Goal: Task Accomplishment & Management: Manage account settings

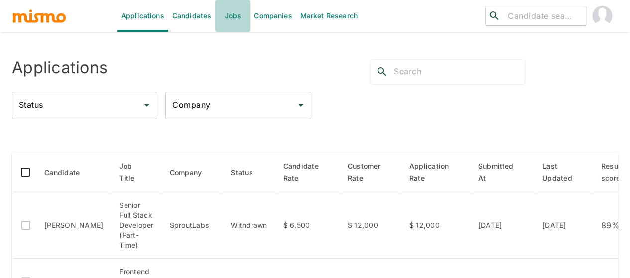
click at [235, 14] on link "Jobs" at bounding box center [232, 16] width 35 height 32
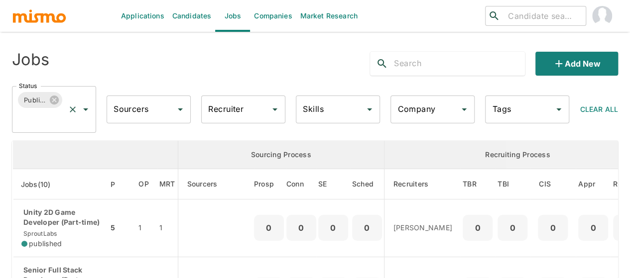
click at [88, 109] on icon "Open" at bounding box center [86, 110] width 12 height 12
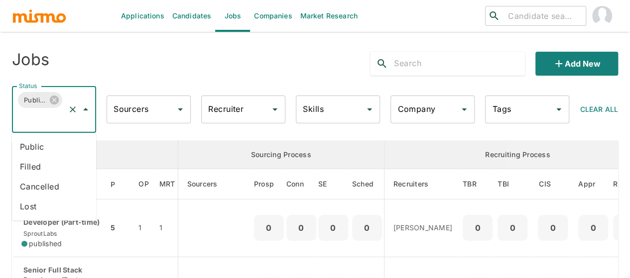
click at [43, 148] on li "Public" at bounding box center [54, 147] width 84 height 20
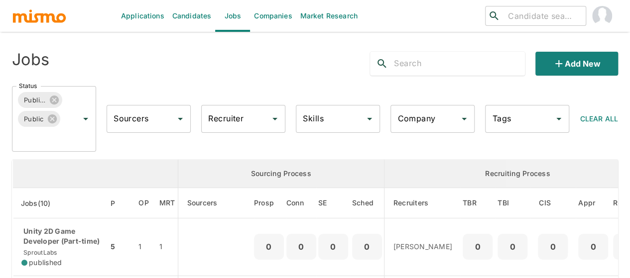
click at [227, 118] on input "Recruiter" at bounding box center [236, 119] width 60 height 19
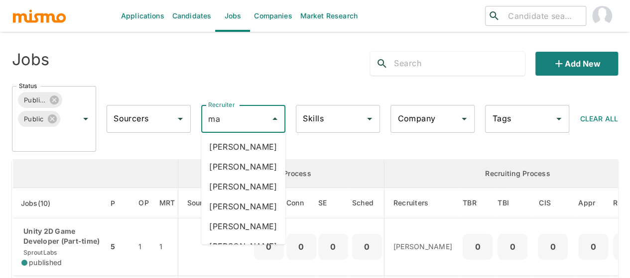
type input "mai"
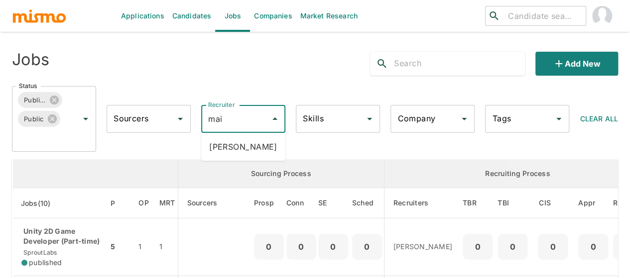
click at [225, 138] on li "Maia Reyes" at bounding box center [243, 147] width 84 height 20
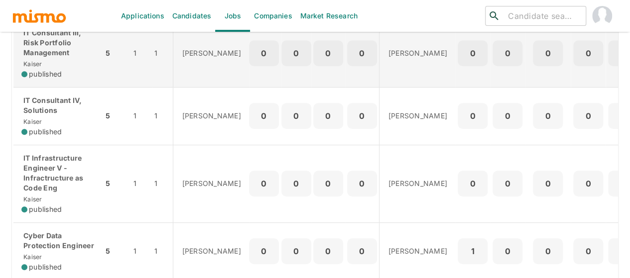
scroll to position [199, 0]
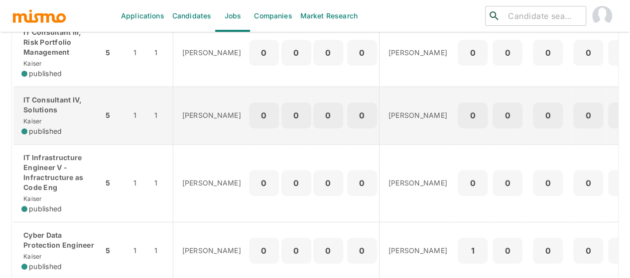
click at [48, 114] on p "IT Consultant IV, Solutions" at bounding box center [58, 105] width 74 height 20
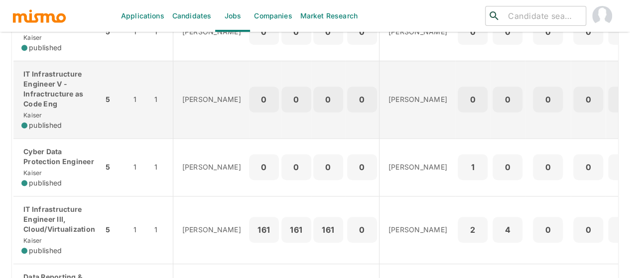
scroll to position [299, 0]
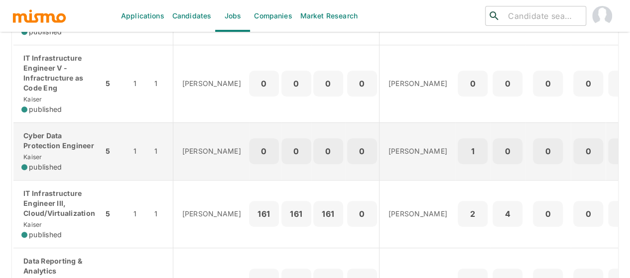
click at [56, 143] on p "Cyber Data Protection Engineer" at bounding box center [58, 141] width 74 height 20
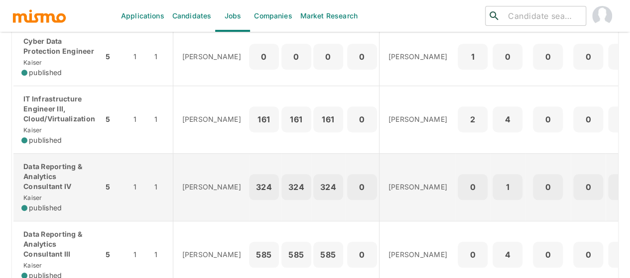
scroll to position [344, 0]
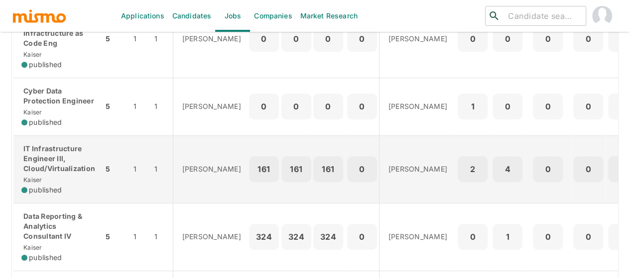
click at [63, 169] on p "IT Infrastructure Engineer III, Cloud/Virtualization" at bounding box center [58, 159] width 74 height 30
click at [58, 174] on div "IT Infrastructure Engineer III, Cloud/Virtualization Kaiser published" at bounding box center [58, 169] width 74 height 51
click at [41, 159] on p "IT Infrastructure Engineer III, Cloud/Virtualization" at bounding box center [58, 159] width 74 height 30
click at [73, 161] on p "IT Infrastructure Engineer III, Cloud/Virtualization" at bounding box center [58, 159] width 74 height 30
click at [44, 162] on p "IT Infrastructure Engineer III, Cloud/Virtualization" at bounding box center [58, 159] width 74 height 30
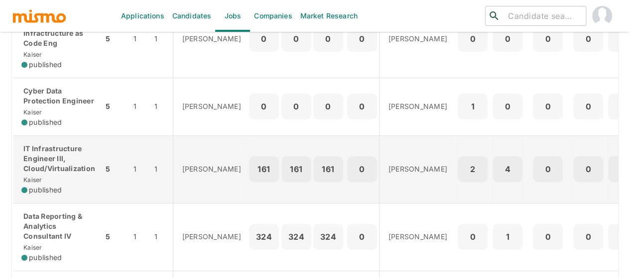
click at [49, 167] on p "IT Infrastructure Engineer III, Cloud/Virtualization" at bounding box center [58, 159] width 74 height 30
click at [69, 160] on p "IT Infrastructure Engineer III, Cloud/Virtualization" at bounding box center [58, 159] width 74 height 30
click at [65, 161] on p "IT Infrastructure Engineer III, Cloud/Virtualization" at bounding box center [58, 159] width 74 height 30
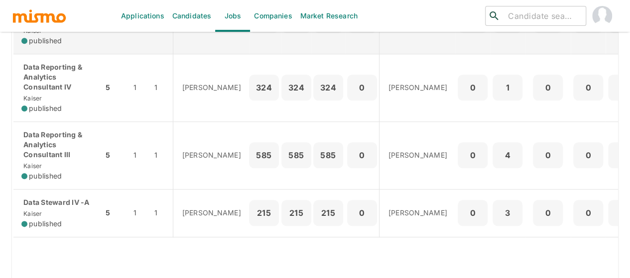
scroll to position [543, 0]
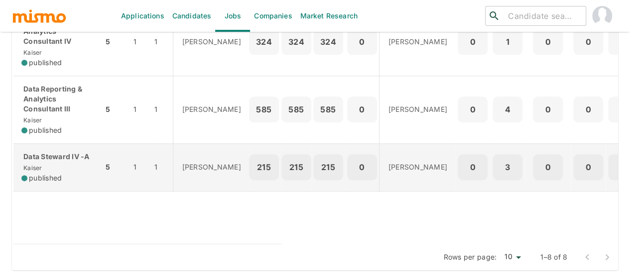
click at [57, 154] on p "Data Steward IV -A" at bounding box center [58, 157] width 74 height 10
click at [57, 157] on div "Data Steward IV -A Kaiser published" at bounding box center [58, 167] width 74 height 31
click at [37, 164] on span "Kaiser" at bounding box center [31, 167] width 21 height 7
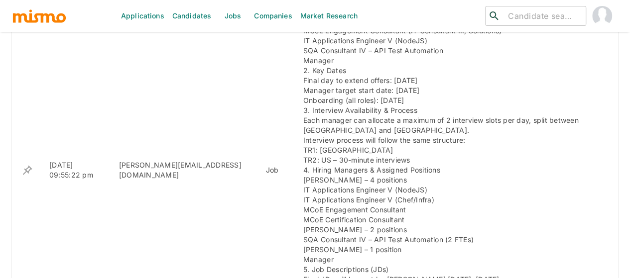
scroll to position [608, 0]
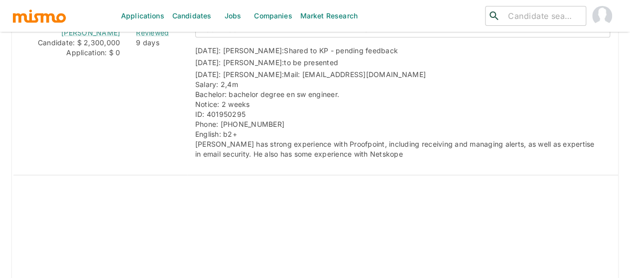
scroll to position [797, 0]
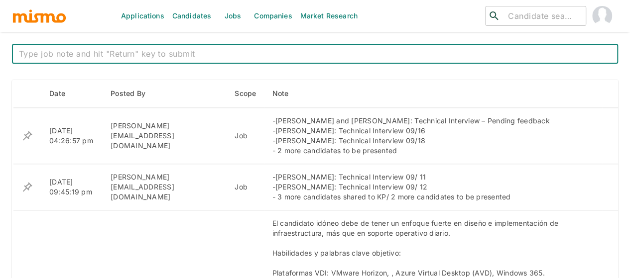
scroll to position [399, 0]
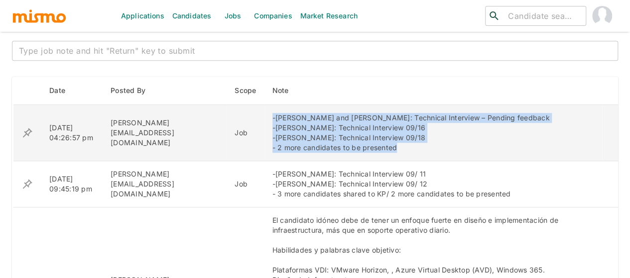
drag, startPoint x: 370, startPoint y: 150, endPoint x: 237, endPoint y: 119, distance: 136.8
click at [265, 119] on td "-Charles Rojas and Windsor Gomez: Technical Interview – Pending feedback -Kevin…" at bounding box center [434, 133] width 338 height 56
copy div "-Charles Rojas and Windsor Gomez: Technical Interview – Pending feedback -Kevin…"
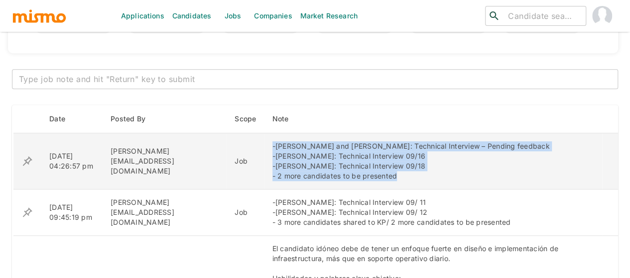
scroll to position [349, 0]
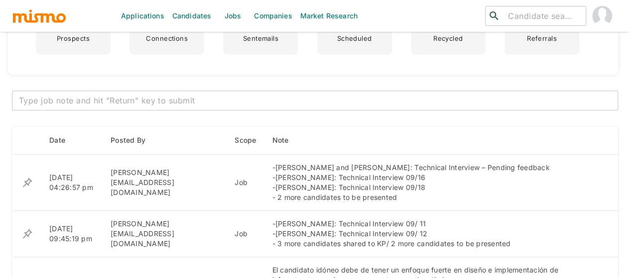
click at [222, 101] on textarea at bounding box center [315, 100] width 592 height 11
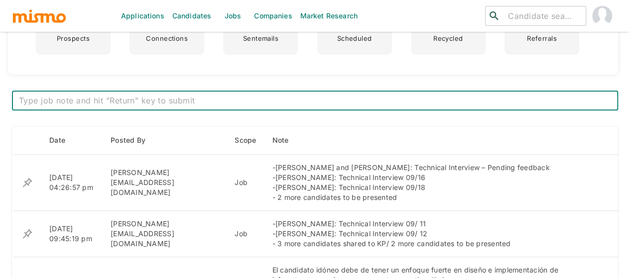
paste textarea "-Charles Rojas and Windsor Gomez: Technical Interview – Pending feedback -Kevin…"
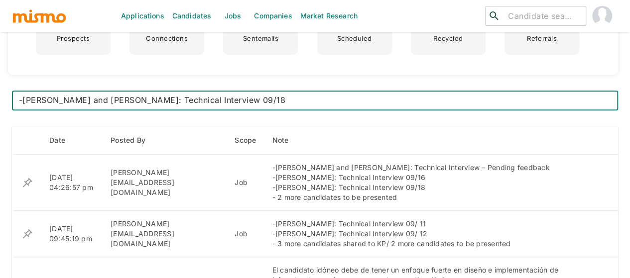
scroll to position [22, 0]
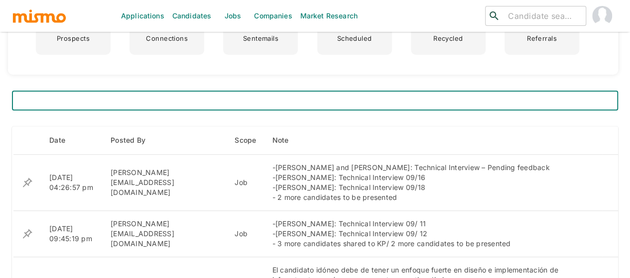
type textarea "-Charles Rojas and Windsor Gomez: TR2 To be scheduled -Kevin Hernandez and Jona…"
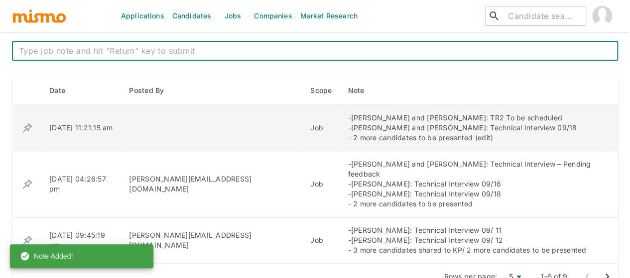
scroll to position [448, 0]
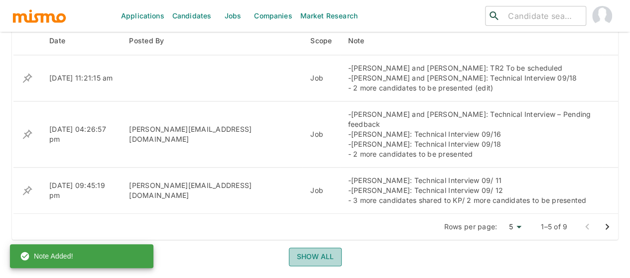
click at [306, 248] on button "Show all" at bounding box center [315, 257] width 53 height 18
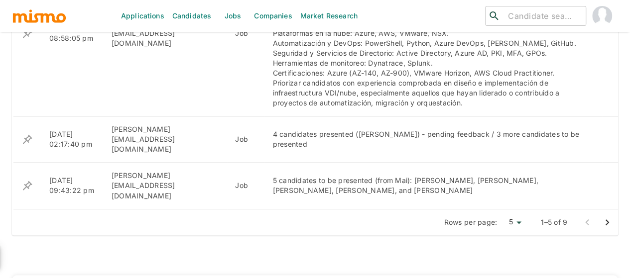
scroll to position [747, 0]
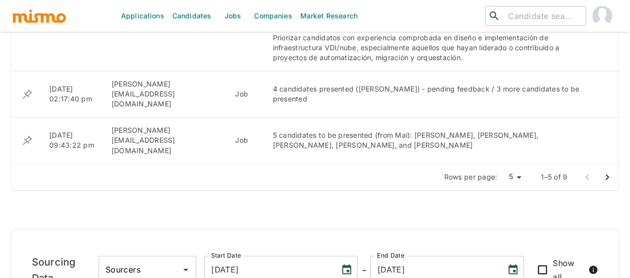
click at [608, 171] on icon "Go to next page" at bounding box center [607, 177] width 12 height 12
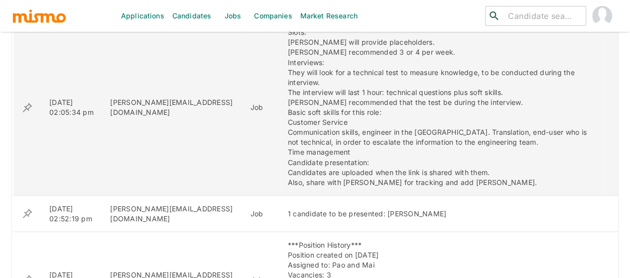
scroll to position [897, 0]
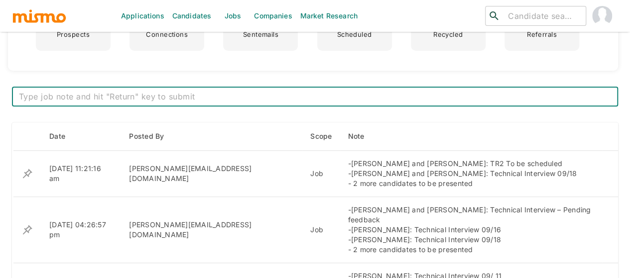
scroll to position [399, 0]
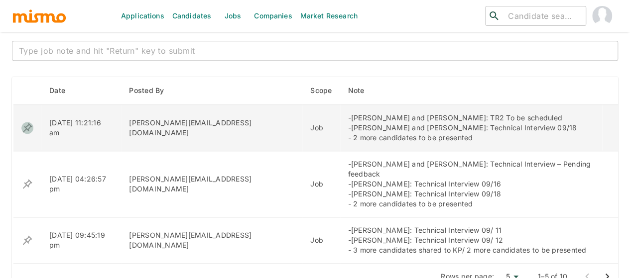
click at [25, 125] on icon "enhanced table" at bounding box center [27, 128] width 12 height 12
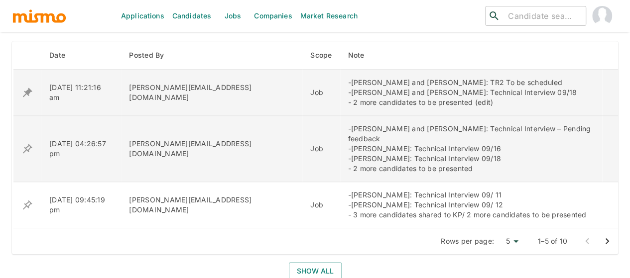
scroll to position [448, 0]
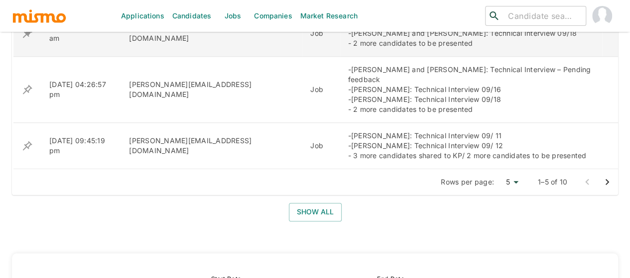
scroll to position [498, 0]
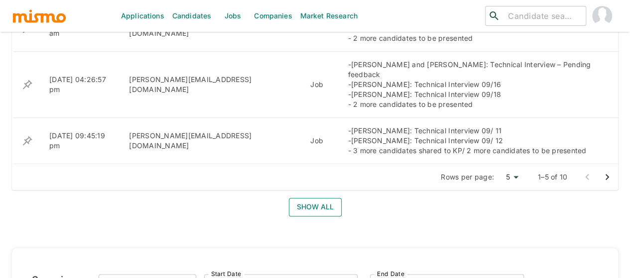
click at [324, 199] on button "Show all" at bounding box center [315, 207] width 53 height 18
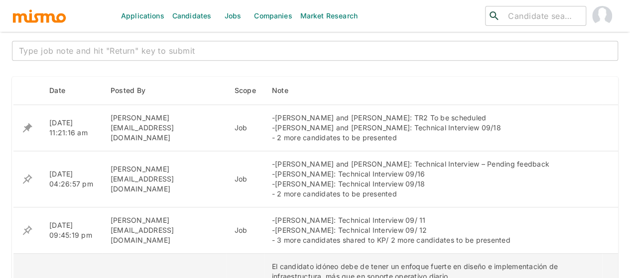
scroll to position [548, 0]
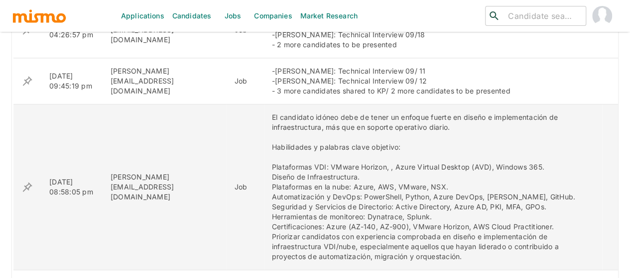
click at [25, 188] on icon "enhanced table" at bounding box center [27, 187] width 9 height 9
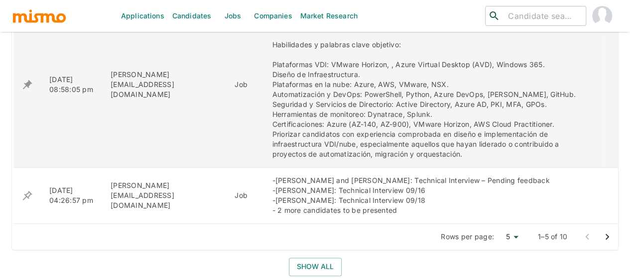
scroll to position [598, 0]
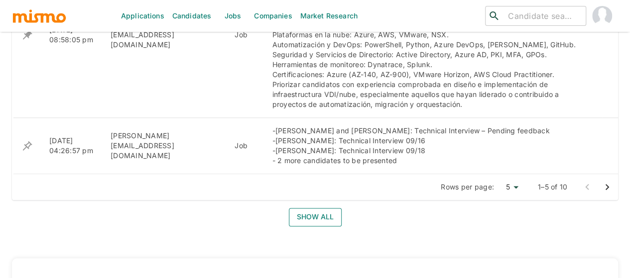
click at [319, 216] on button "Show all" at bounding box center [315, 217] width 53 height 18
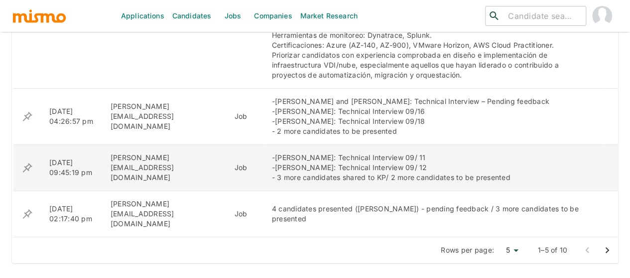
scroll to position [648, 0]
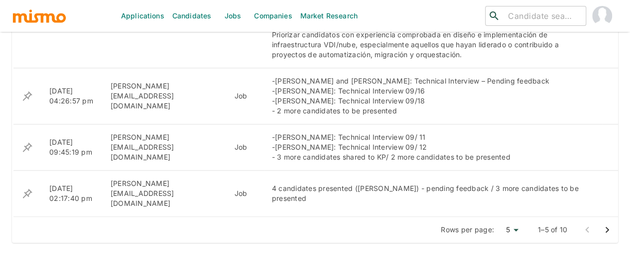
click at [607, 224] on icon "Go to next page" at bounding box center [607, 230] width 12 height 12
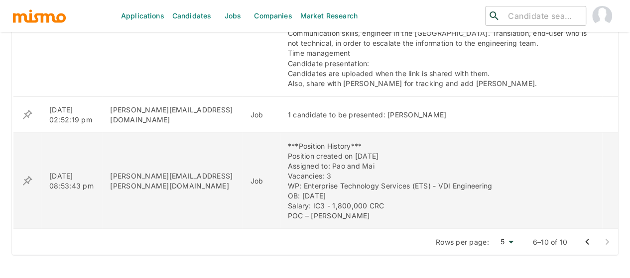
scroll to position [897, 0]
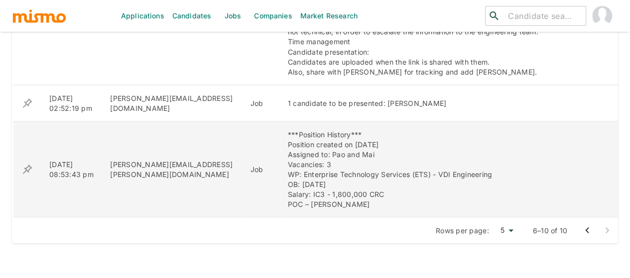
click at [27, 164] on icon "enhanced table" at bounding box center [27, 168] width 9 height 9
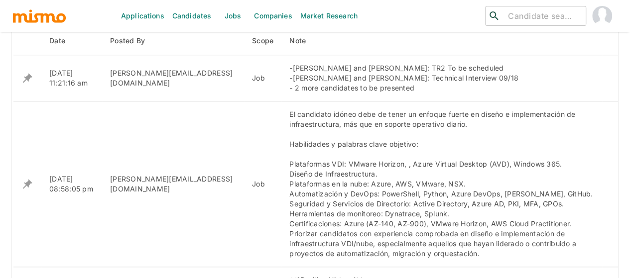
scroll to position [399, 0]
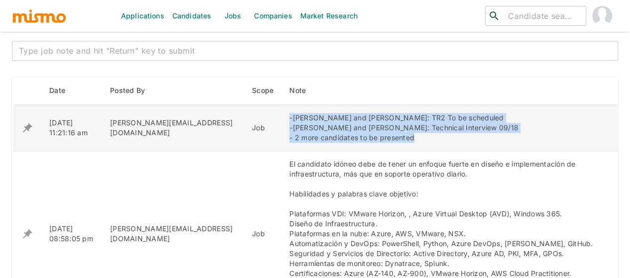
drag, startPoint x: 407, startPoint y: 138, endPoint x: 272, endPoint y: 117, distance: 136.6
click at [281, 117] on td "-[PERSON_NAME] and [PERSON_NAME]: TR2 To be scheduled -[PERSON_NAME] and [PERSO…" at bounding box center [441, 128] width 321 height 46
copy div "-Charles Rojas and Windsor Gomez: TR2 To be scheduled -Kevin Hernandez and Jona…"
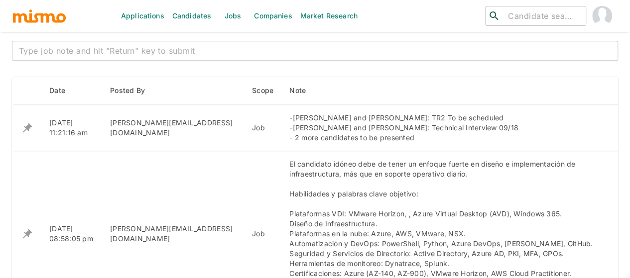
click at [122, 45] on textarea at bounding box center [315, 50] width 592 height 11
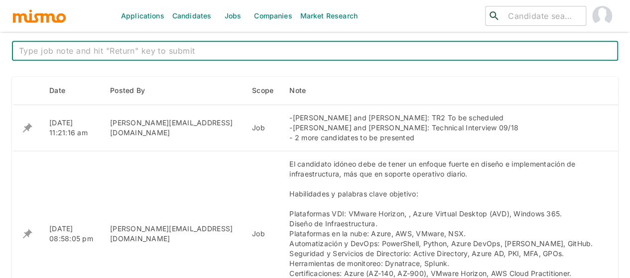
paste textarea "-Charles Rojas and Windsor Gomez: TR2 To be scheduled -Kevin Hernandez and Jona…"
drag, startPoint x: 157, startPoint y: 51, endPoint x: 78, endPoint y: 46, distance: 79.9
click at [78, 46] on textarea "-Charles Rojas and Windsor Gomez: TR2 To be scheduled -Kevin Hernandez and Jona…" at bounding box center [315, 50] width 592 height 11
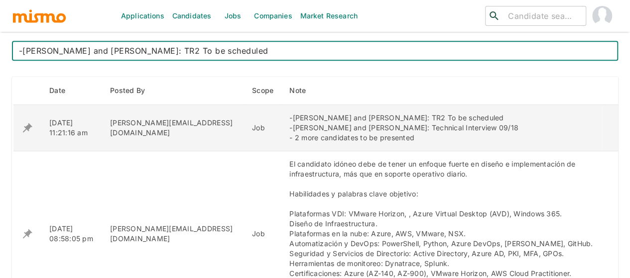
type textarea "-Charles Rojas: TR2 To be scheduled -Kevin Hernandez and Jonathan Avila: Techni…"
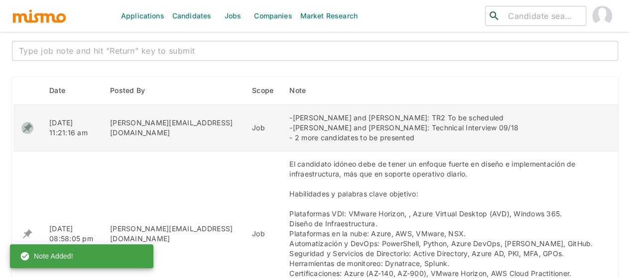
click at [28, 128] on icon "enhanced table" at bounding box center [27, 128] width 9 height 9
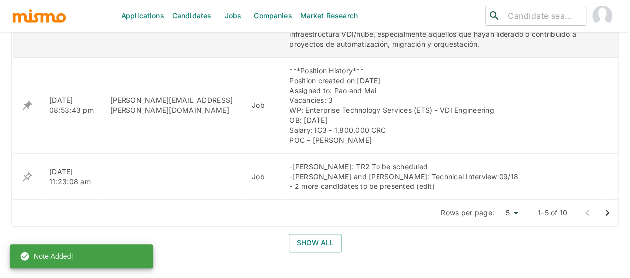
scroll to position [648, 0]
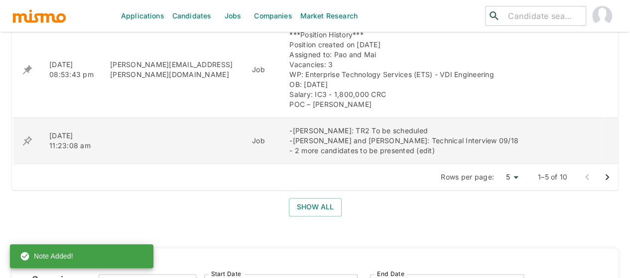
click at [29, 136] on icon "enhanced table" at bounding box center [27, 140] width 9 height 9
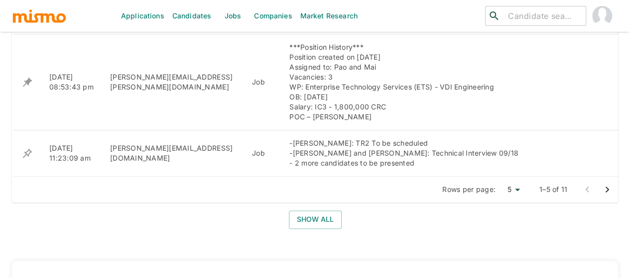
scroll to position [697, 0]
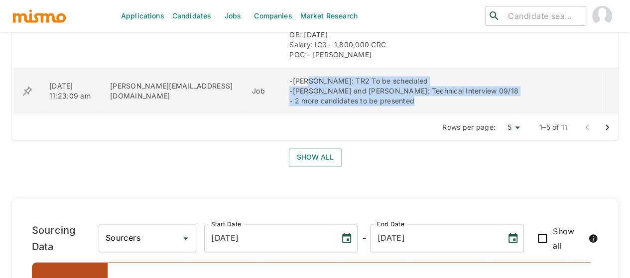
drag, startPoint x: 295, startPoint y: 79, endPoint x: 429, endPoint y: 100, distance: 136.0
click at [429, 100] on div "-[PERSON_NAME]: TR2 To be scheduled -[PERSON_NAME] and [PERSON_NAME]: Technical…" at bounding box center [441, 91] width 305 height 30
click at [28, 89] on icon "enhanced table" at bounding box center [27, 91] width 12 height 12
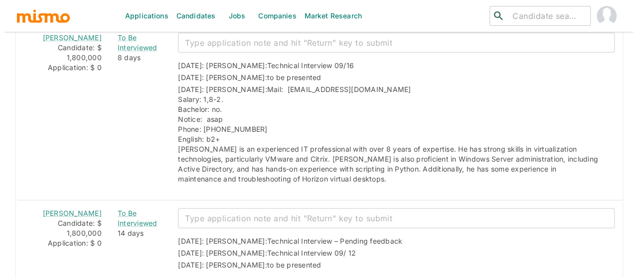
scroll to position [1494, 0]
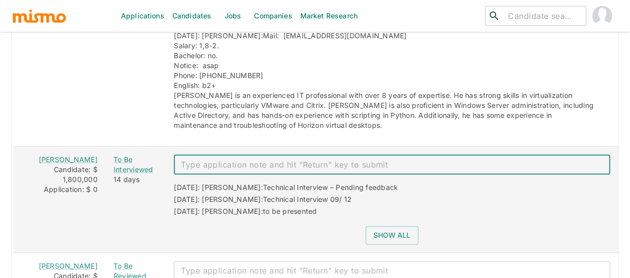
click at [209, 159] on textarea "enhanced table" at bounding box center [392, 164] width 422 height 11
type textarea "rejected"
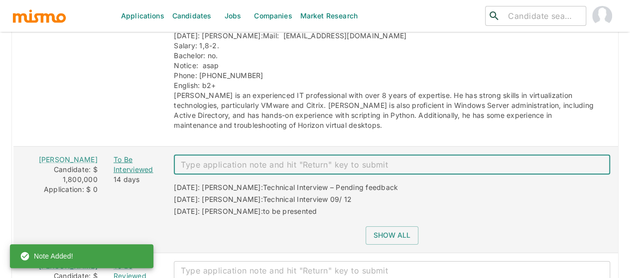
click at [131, 161] on div "To Be Interviewed" at bounding box center [136, 165] width 44 height 20
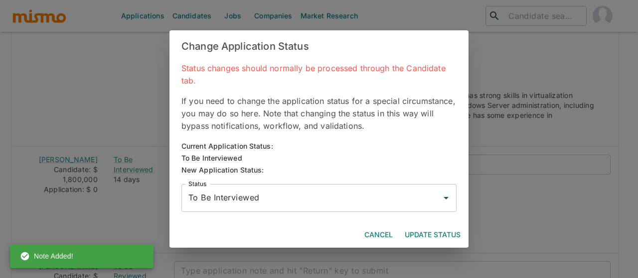
click at [233, 190] on input "To Be Interviewed" at bounding box center [311, 198] width 251 height 19
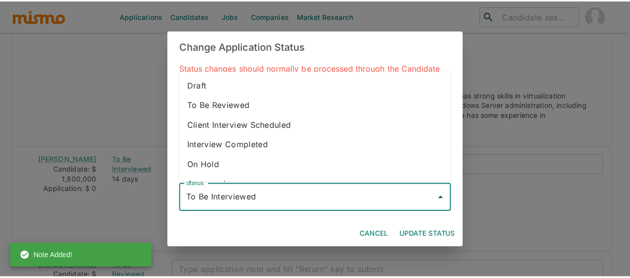
scroll to position [56, 0]
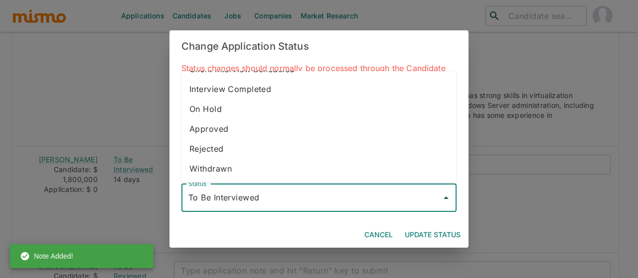
click at [219, 151] on li "Rejected" at bounding box center [318, 149] width 275 height 20
type input "Rejected"
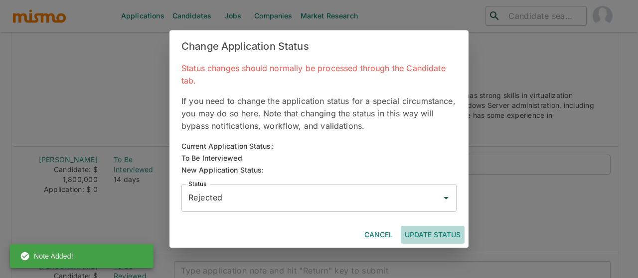
click at [416, 233] on button "Update Status" at bounding box center [432, 235] width 64 height 18
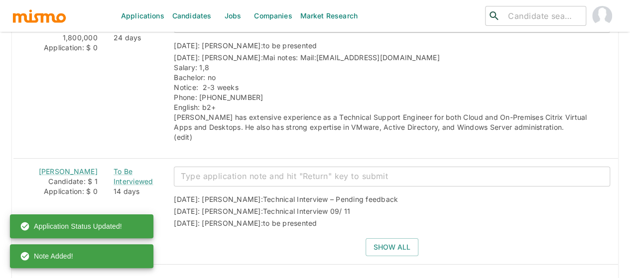
scroll to position [1743, 0]
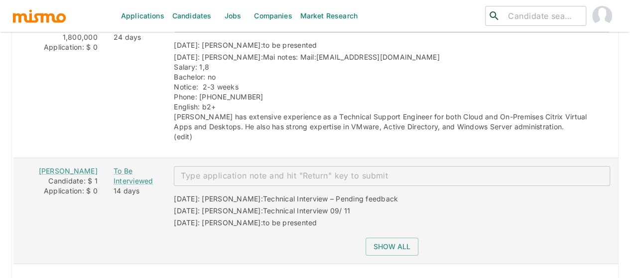
click at [192, 170] on textarea "enhanced table" at bounding box center [392, 175] width 422 height 11
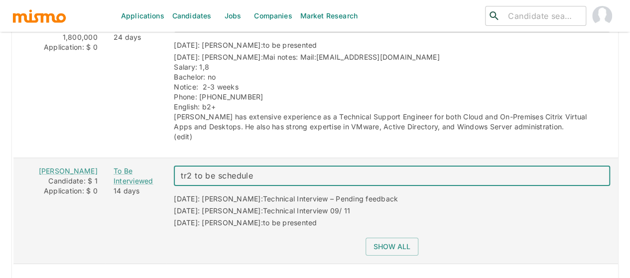
type textarea "tr2 to be scheduled"
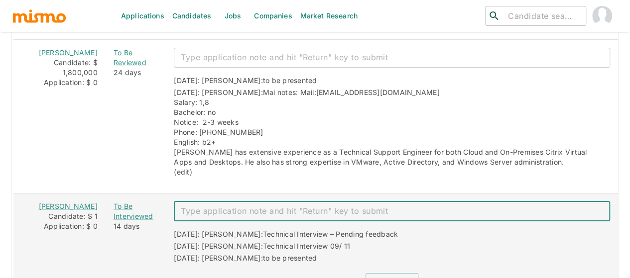
scroll to position [1766, 0]
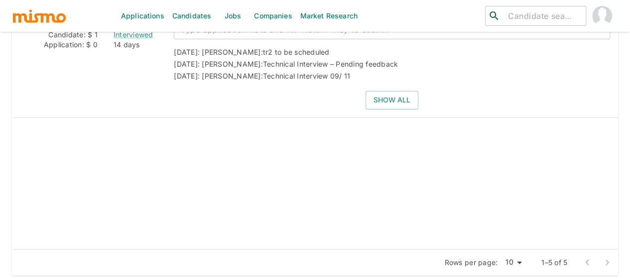
scroll to position [1786, 0]
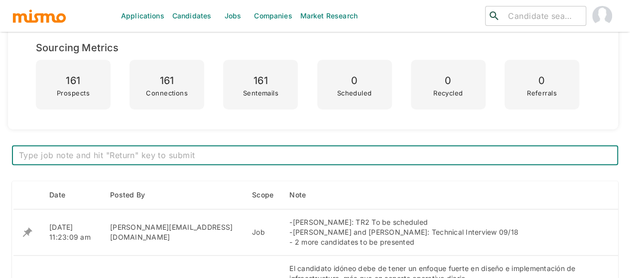
scroll to position [299, 0]
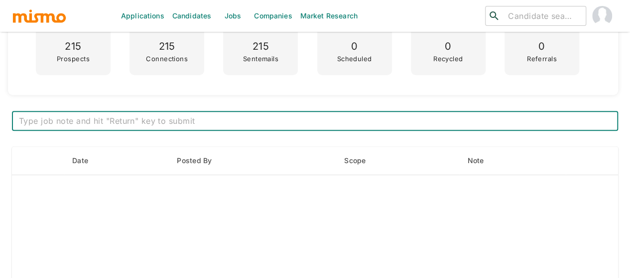
scroll to position [448, 0]
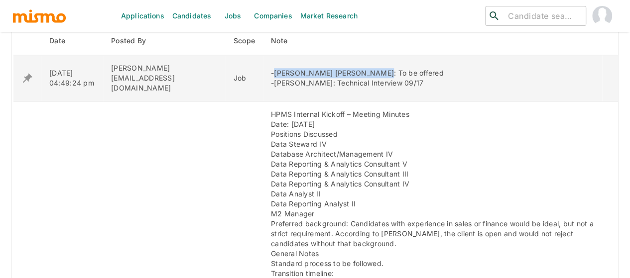
drag, startPoint x: 338, startPoint y: 66, endPoint x: 248, endPoint y: 66, distance: 90.7
click at [271, 68] on div "-[PERSON_NAME] [PERSON_NAME]: To be offered -[PERSON_NAME]: Technical Interview…" at bounding box center [432, 78] width 323 height 20
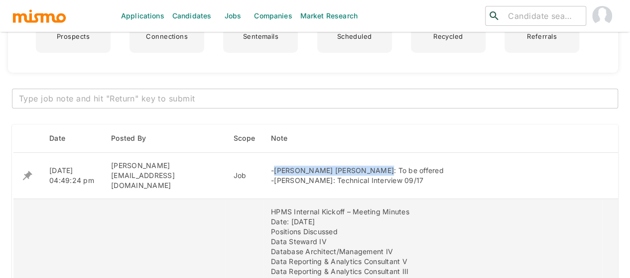
scroll to position [249, 0]
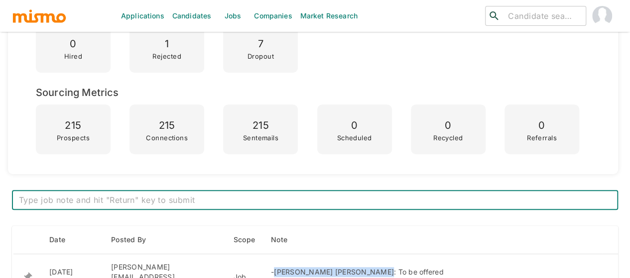
click at [98, 201] on textarea at bounding box center [315, 200] width 592 height 11
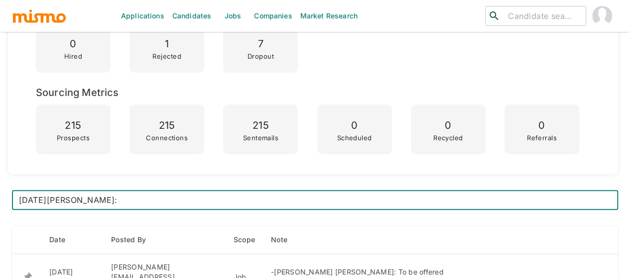
paste textarea "Offer signed. OB [DATE]"
type textarea "[DATE][PERSON_NAME]: Offer signed. OB [DATE]"
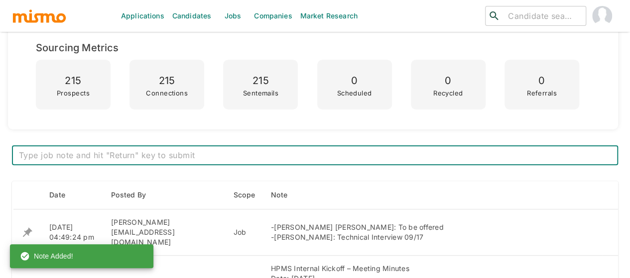
scroll to position [349, 0]
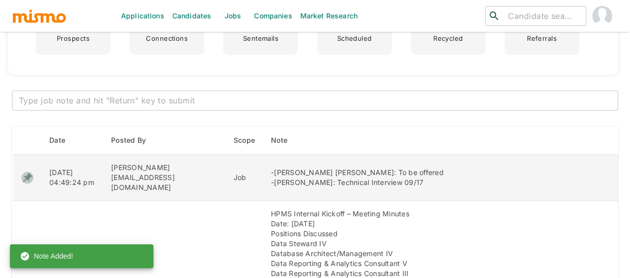
click at [29, 173] on icon "enhanced table" at bounding box center [27, 177] width 9 height 9
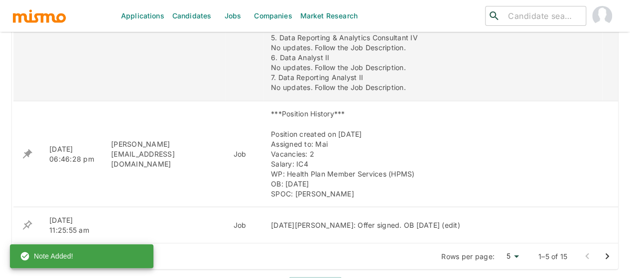
scroll to position [946, 0]
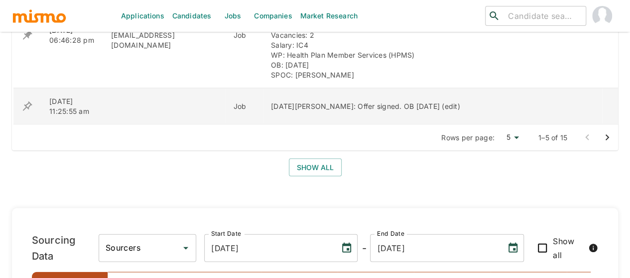
click at [27, 101] on icon "enhanced table" at bounding box center [27, 107] width 12 height 12
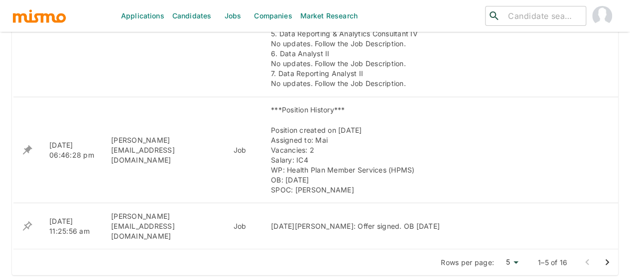
scroll to position [882, 0]
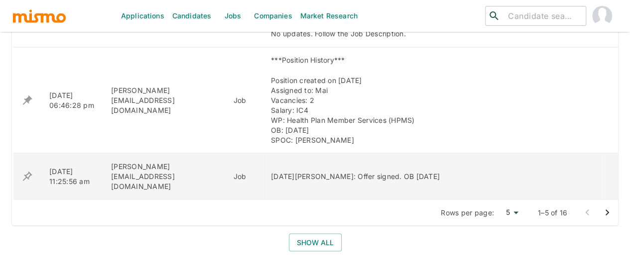
click at [27, 170] on icon "enhanced table" at bounding box center [27, 176] width 12 height 12
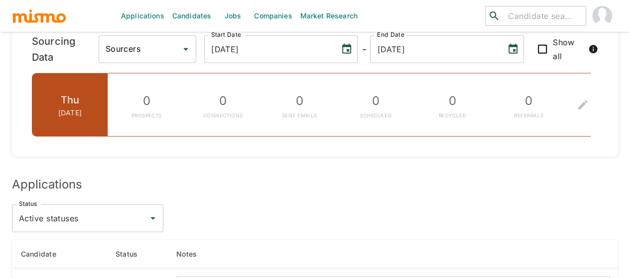
scroll to position [1255, 0]
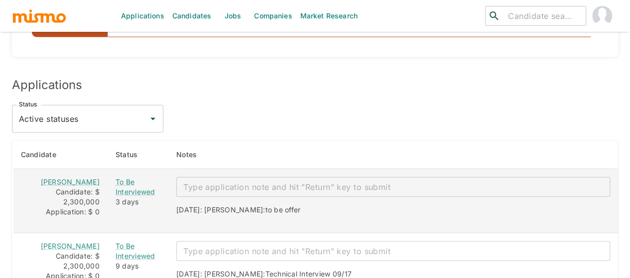
click at [205, 182] on textarea "enhanced table" at bounding box center [393, 187] width 420 height 11
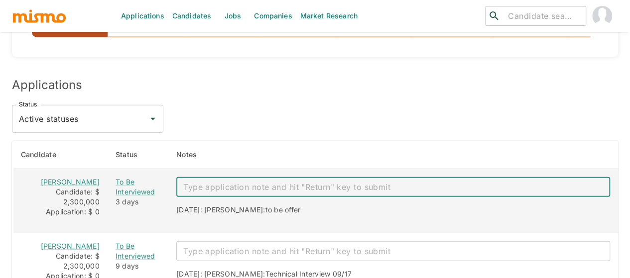
paste textarea "Offer signed. OB October 20th"
type textarea "Offer signed. OB October 20th"
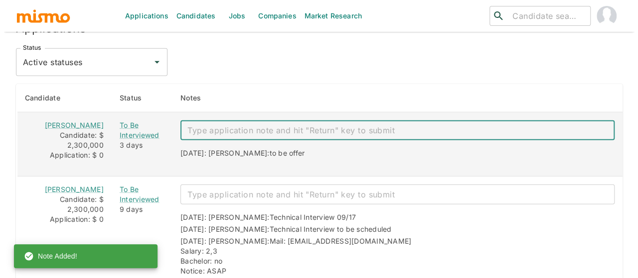
scroll to position [1355, 0]
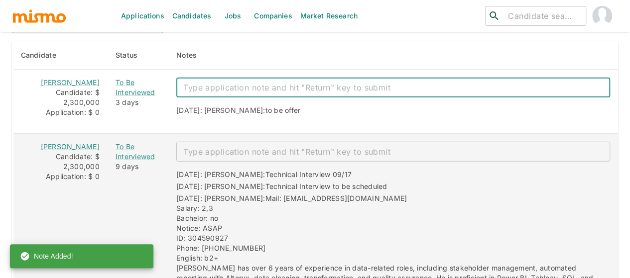
click at [197, 146] on textarea "enhanced table" at bounding box center [393, 151] width 420 height 11
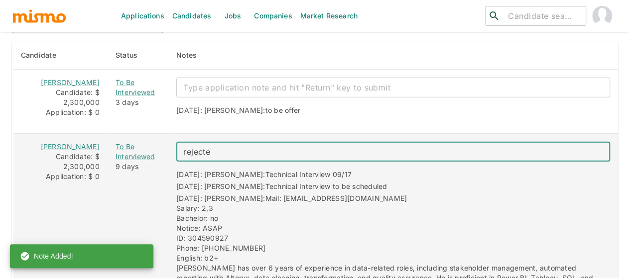
type textarea "rejected"
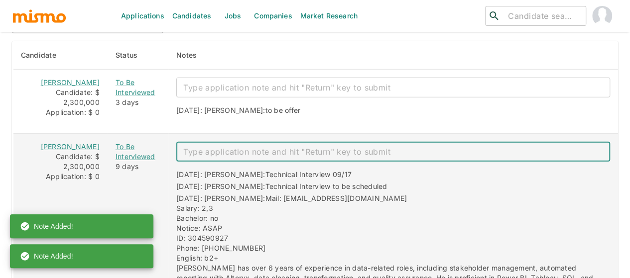
click at [124, 142] on div "To Be Interviewed" at bounding box center [138, 152] width 45 height 20
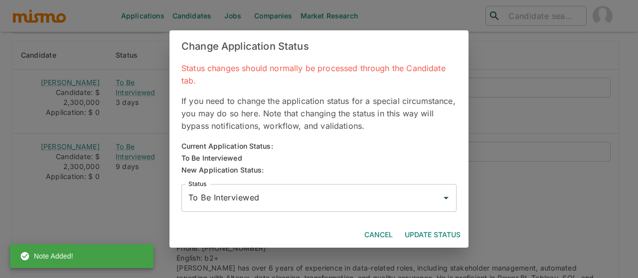
click at [218, 199] on input "To Be Interviewed" at bounding box center [311, 198] width 251 height 19
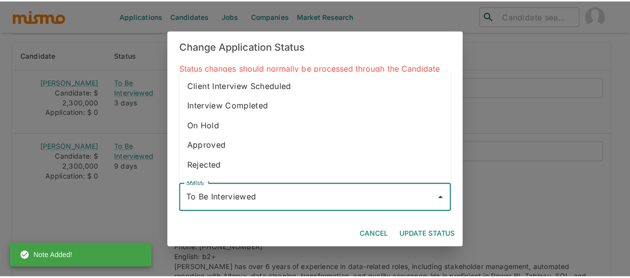
scroll to position [56, 0]
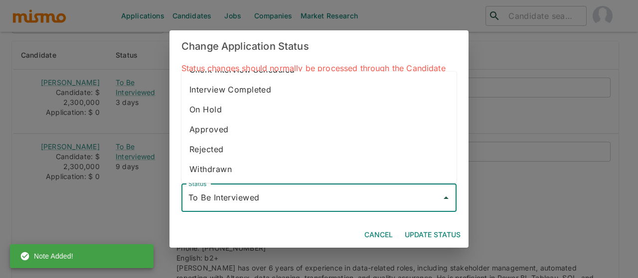
click at [232, 148] on li "Rejected" at bounding box center [318, 149] width 275 height 20
type input "Rejected"
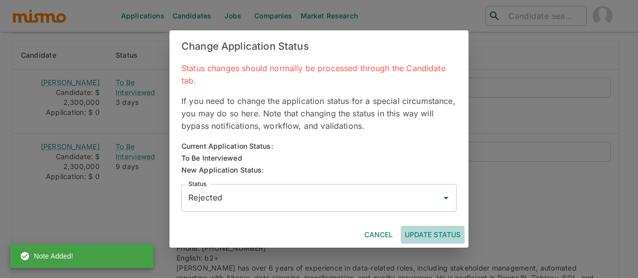
drag, startPoint x: 434, startPoint y: 230, endPoint x: 294, endPoint y: 198, distance: 143.6
click at [434, 230] on button "Update Status" at bounding box center [432, 235] width 64 height 18
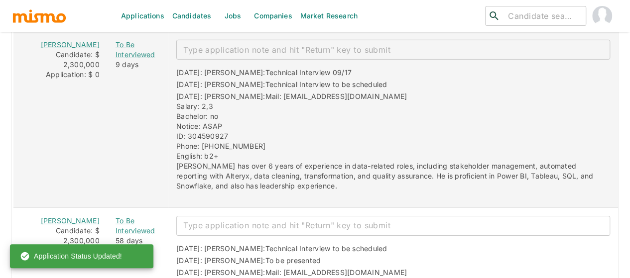
scroll to position [1554, 0]
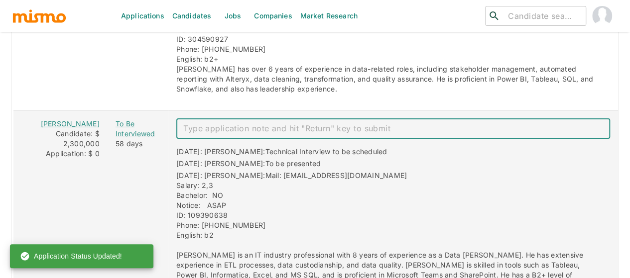
click at [190, 123] on textarea "enhanced table" at bounding box center [393, 128] width 420 height 11
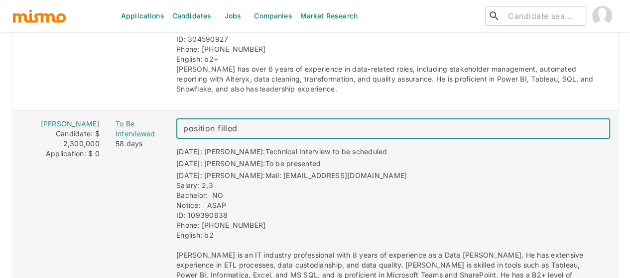
click at [183, 123] on textarea "position filled" at bounding box center [393, 128] width 420 height 11
type textarea "rejected- position filled"
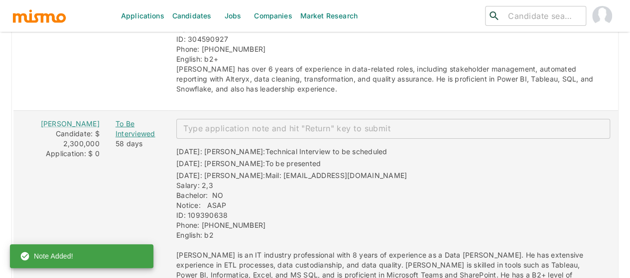
click at [134, 119] on div "To Be Interviewed" at bounding box center [138, 129] width 45 height 20
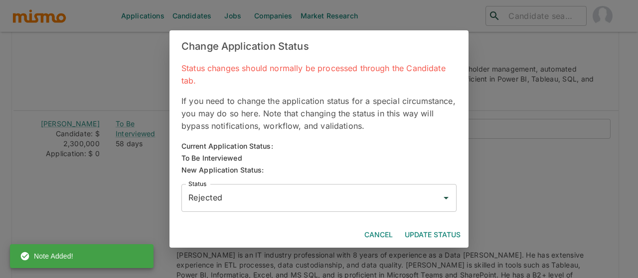
click at [425, 231] on button "Update Status" at bounding box center [432, 235] width 64 height 18
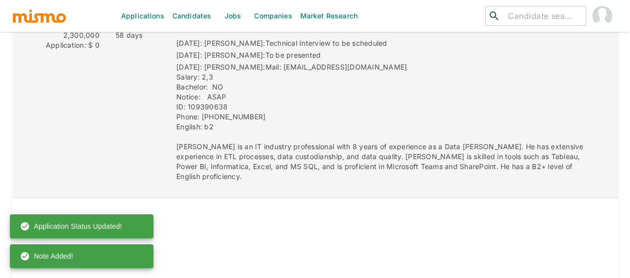
scroll to position [1753, 0]
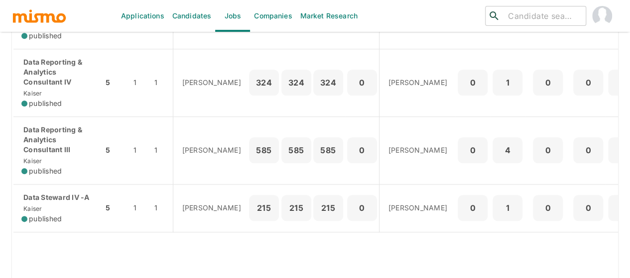
scroll to position [543, 0]
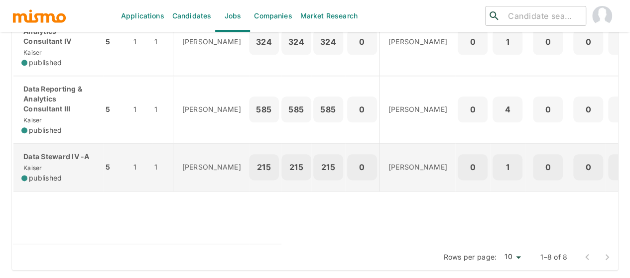
click at [48, 159] on div "Data Steward IV -A [PERSON_NAME] published" at bounding box center [58, 167] width 74 height 31
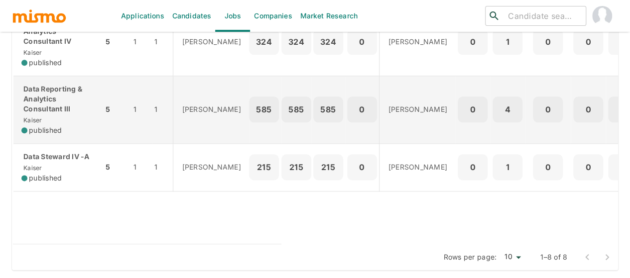
click at [38, 104] on p "Data Reporting & Analytics Consultant III" at bounding box center [58, 99] width 74 height 30
click at [50, 100] on p "Data Reporting & Analytics Consultant III" at bounding box center [58, 99] width 74 height 30
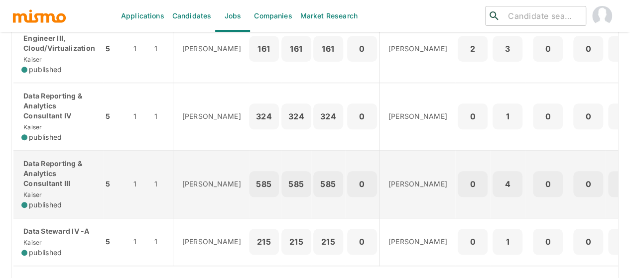
scroll to position [443, 0]
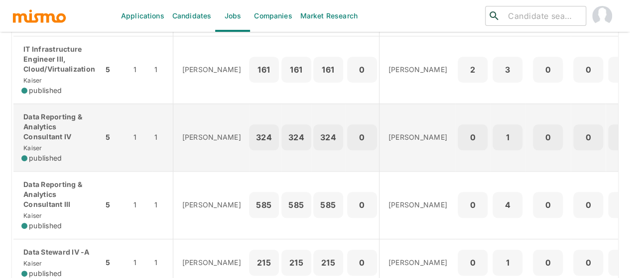
click at [52, 144] on div "Data Reporting & Analytics Consultant IV [PERSON_NAME] published" at bounding box center [58, 137] width 74 height 51
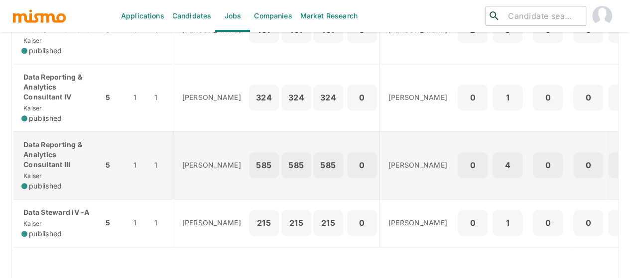
scroll to position [543, 0]
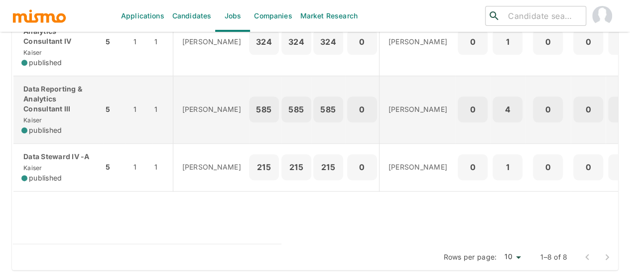
click at [43, 111] on div "Data Reporting & Analytics Consultant III [PERSON_NAME] published" at bounding box center [58, 109] width 74 height 51
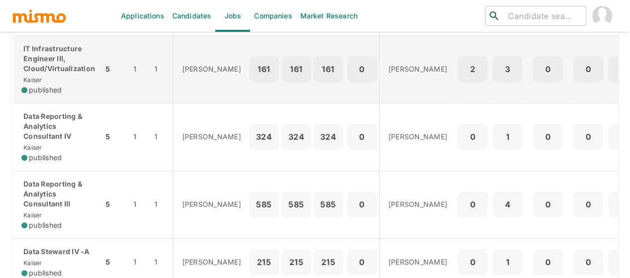
scroll to position [443, 0]
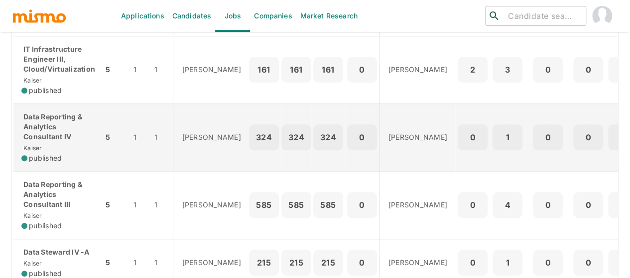
click at [56, 142] on div "Data Reporting & Analytics Consultant IV [PERSON_NAME] published" at bounding box center [58, 137] width 74 height 51
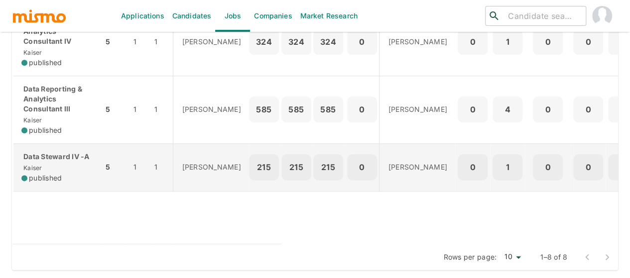
scroll to position [543, 0]
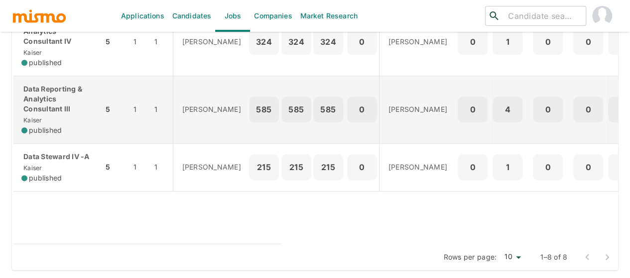
click at [46, 109] on div "Data Reporting & Analytics Consultant III [PERSON_NAME] published" at bounding box center [58, 109] width 74 height 51
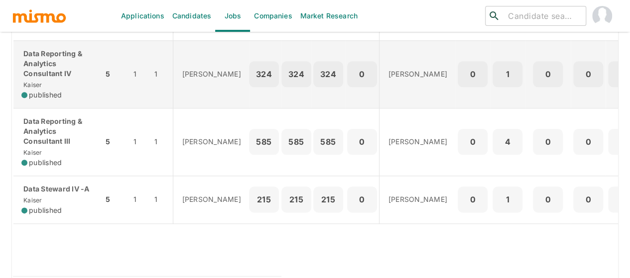
scroll to position [493, 0]
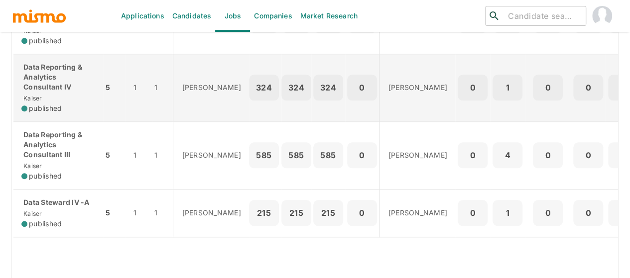
click at [52, 82] on p "Data Reporting & Analytics Consultant IV" at bounding box center [58, 77] width 74 height 30
click at [61, 78] on p "Data Reporting & Analytics Consultant IV" at bounding box center [58, 77] width 74 height 30
click at [48, 79] on p "Data Reporting & Analytics Consultant IV" at bounding box center [58, 77] width 74 height 30
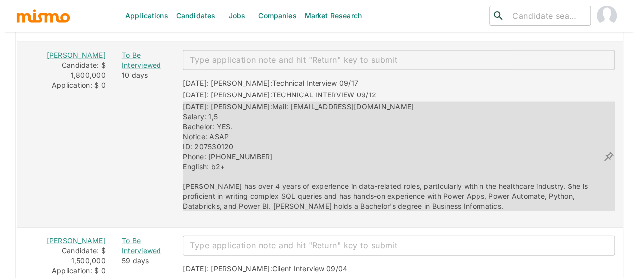
scroll to position [946, 0]
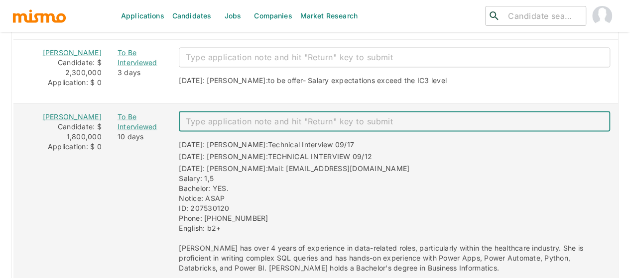
click at [267, 116] on textarea "enhanced table" at bounding box center [394, 121] width 417 height 11
type textarea "rejected"
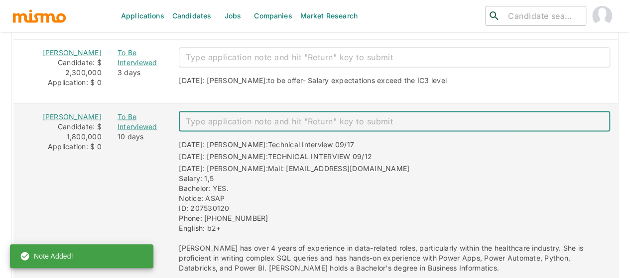
click at [126, 119] on div "To Be Interviewed" at bounding box center [140, 122] width 45 height 20
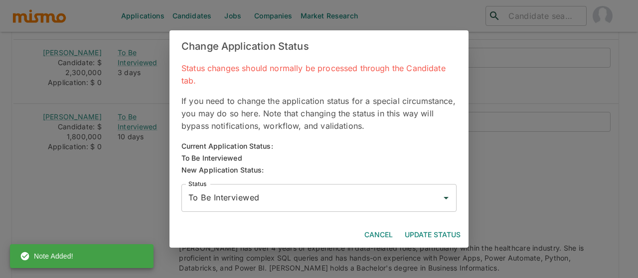
click at [300, 201] on input "To Be Interviewed" at bounding box center [311, 198] width 251 height 19
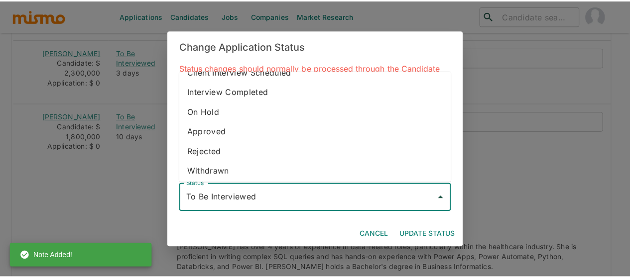
scroll to position [56, 0]
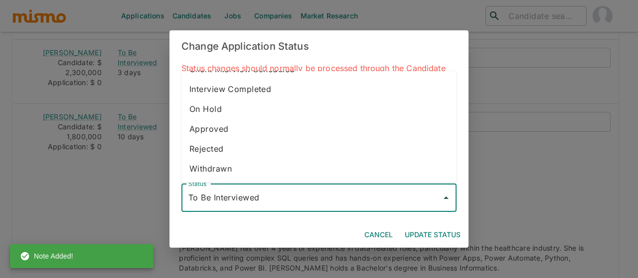
click at [226, 144] on li "Rejected" at bounding box center [318, 149] width 275 height 20
type input "Rejected"
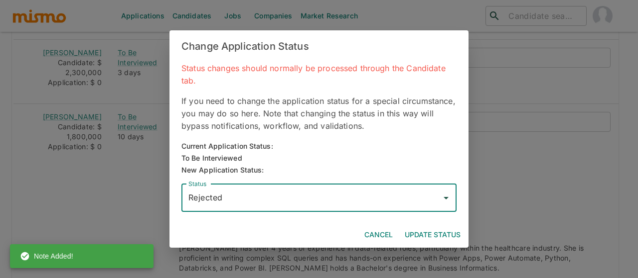
drag, startPoint x: 420, startPoint y: 233, endPoint x: 229, endPoint y: 182, distance: 197.8
click at [420, 233] on button "Update Status" at bounding box center [432, 235] width 64 height 18
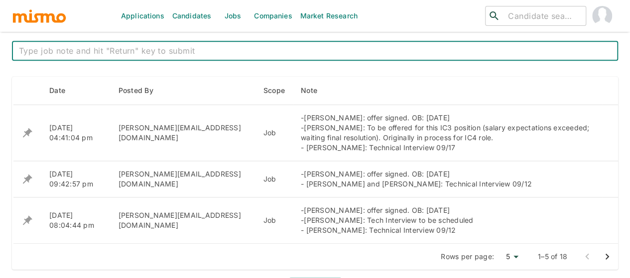
scroll to position [299, 0]
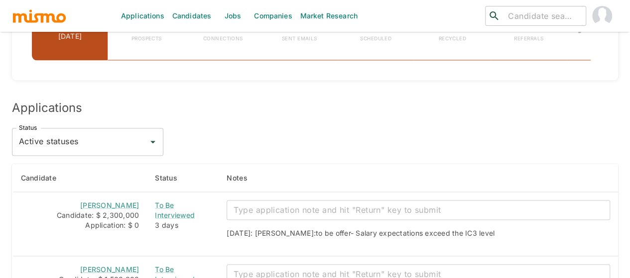
scroll to position [908, 0]
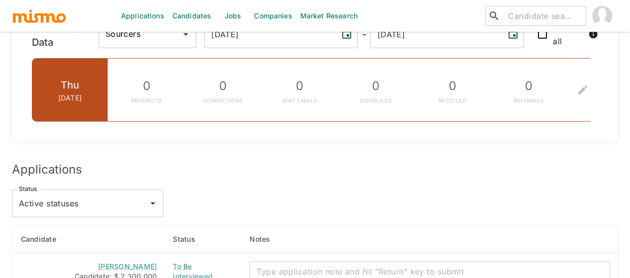
scroll to position [1245, 0]
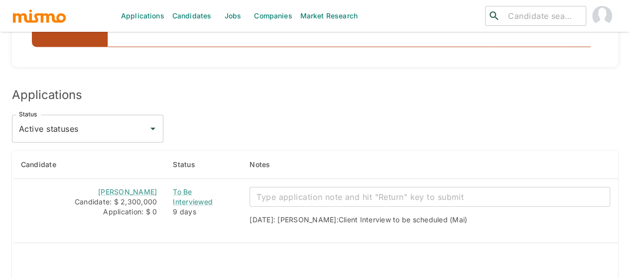
click at [119, 120] on input "Active statuses" at bounding box center [80, 129] width 128 height 19
click at [92, 130] on li "All statuses" at bounding box center [87, 132] width 151 height 20
type input "All statuses"
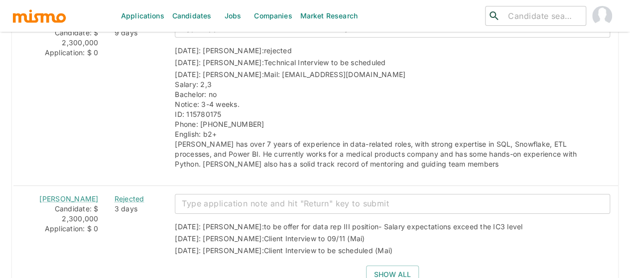
scroll to position [1494, 0]
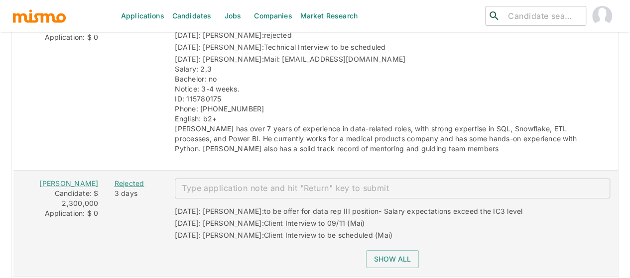
click at [120, 179] on div "Rejected" at bounding box center [137, 184] width 45 height 10
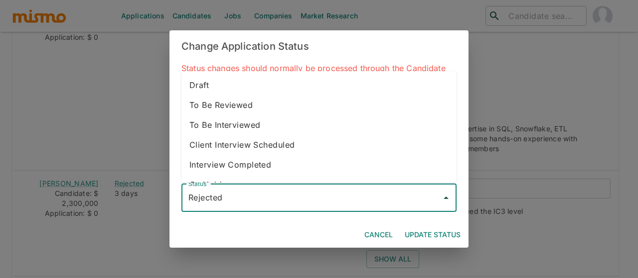
click at [248, 201] on input "Rejected" at bounding box center [311, 198] width 251 height 19
click at [258, 120] on li "To Be Interviewed" at bounding box center [318, 125] width 275 height 20
type input "To Be Interviewed"
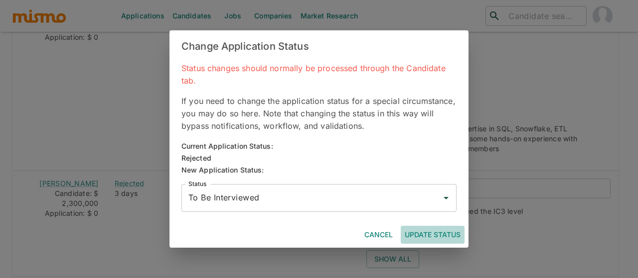
click at [436, 236] on button "Update Status" at bounding box center [432, 235] width 64 height 18
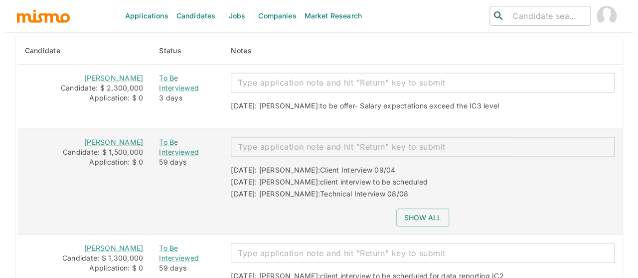
scroll to position [908, 0]
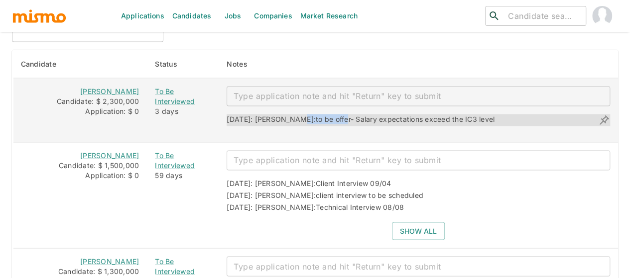
drag, startPoint x: 335, startPoint y: 114, endPoint x: 304, endPoint y: 116, distance: 30.9
click at [299, 114] on div "09/15/2025: Kaiser: to be offer- Salary expectations exceed the IC3 level" at bounding box center [361, 120] width 268 height 12
drag, startPoint x: 336, startPoint y: 114, endPoint x: 303, endPoint y: 113, distance: 32.9
click at [316, 115] on span "to be offer- Salary expectations exceed the IC3 level" at bounding box center [405, 119] width 179 height 8
click at [329, 115] on span "to be offer- Salary expectations exceed the IC3 level" at bounding box center [405, 119] width 179 height 8
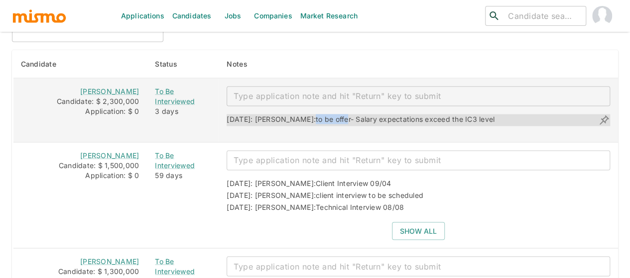
drag, startPoint x: 335, startPoint y: 114, endPoint x: 300, endPoint y: 114, distance: 34.4
click at [316, 115] on span "to be offer- Salary expectations exceed the IC3 level" at bounding box center [405, 119] width 179 height 8
drag, startPoint x: 335, startPoint y: 115, endPoint x: 301, endPoint y: 116, distance: 33.9
click at [316, 116] on span "to be offer- Salary expectations exceed the IC3 level" at bounding box center [405, 119] width 179 height 8
copy span "to be offer"
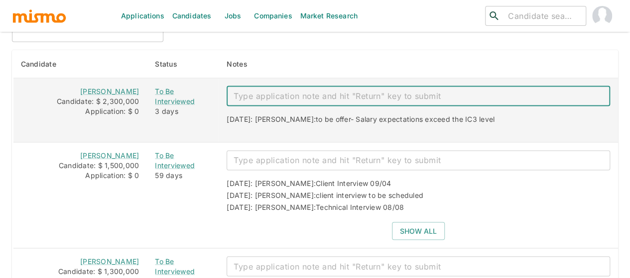
click at [280, 90] on textarea "enhanced table" at bounding box center [419, 95] width 370 height 11
paste textarea "to be offer"
type textarea "to be offer ic4 position"
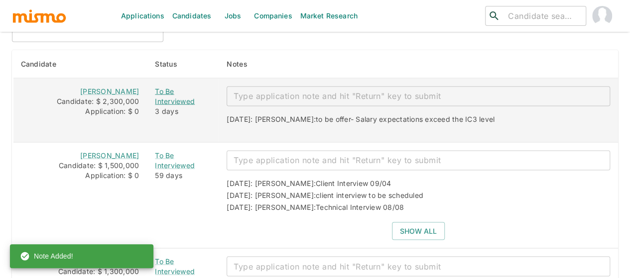
click at [167, 94] on div "To Be Interviewed" at bounding box center [183, 96] width 56 height 20
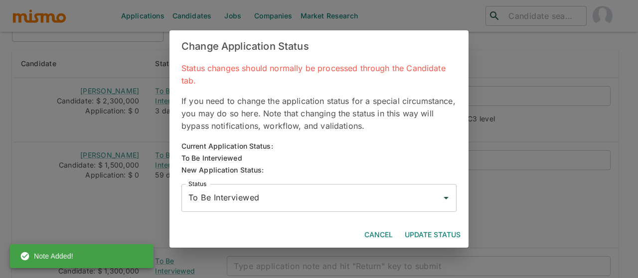
click at [218, 206] on input "To Be Interviewed" at bounding box center [311, 198] width 251 height 19
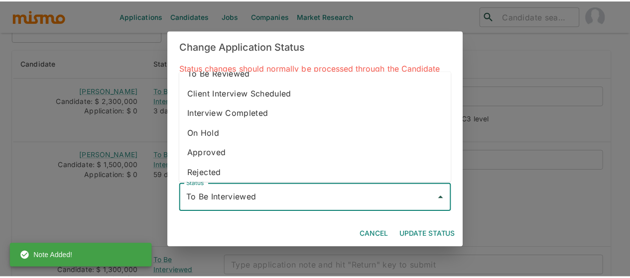
scroll to position [56, 0]
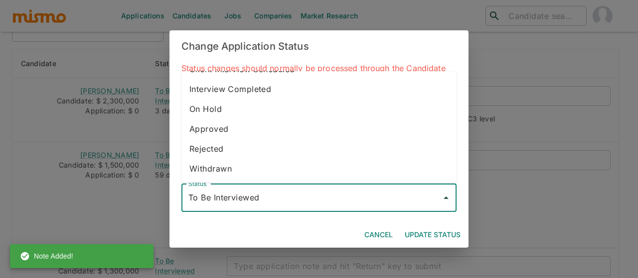
click at [219, 148] on li "Rejected" at bounding box center [318, 149] width 275 height 20
type input "Rejected"
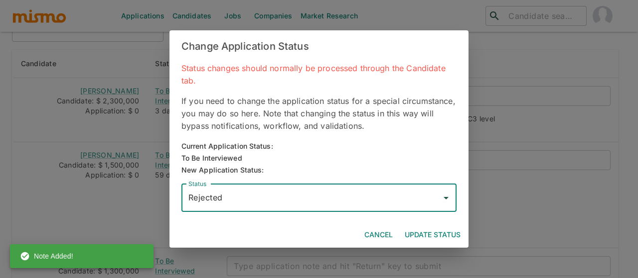
click at [433, 230] on button "Update Status" at bounding box center [432, 235] width 64 height 18
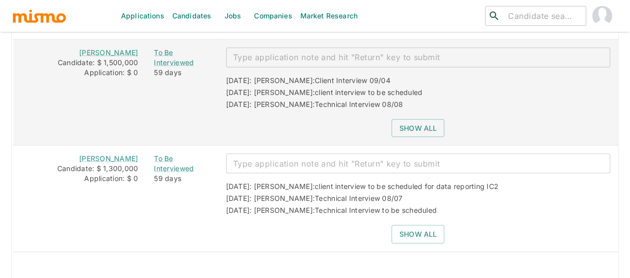
scroll to position [1146, 0]
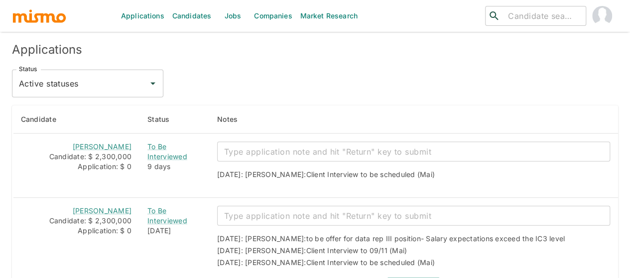
scroll to position [1305, 0]
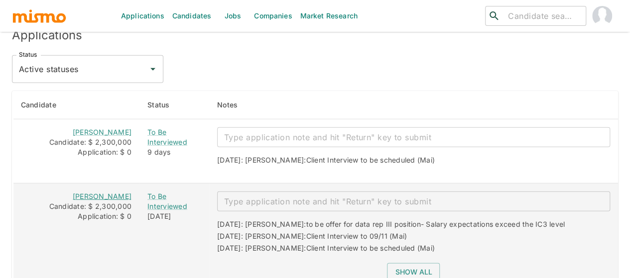
click at [111, 192] on link "[PERSON_NAME]" at bounding box center [102, 196] width 59 height 8
click at [328, 196] on textarea "enhanced table" at bounding box center [413, 201] width 379 height 11
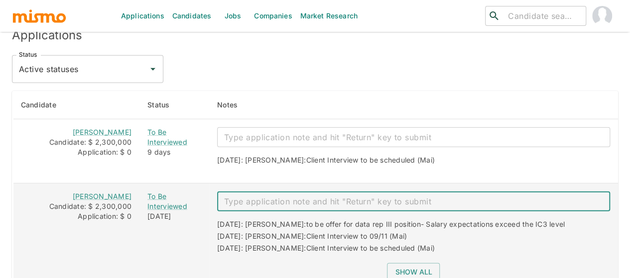
paste textarea "to be offer ic4 position"
type textarea "to be offer ic4 position"
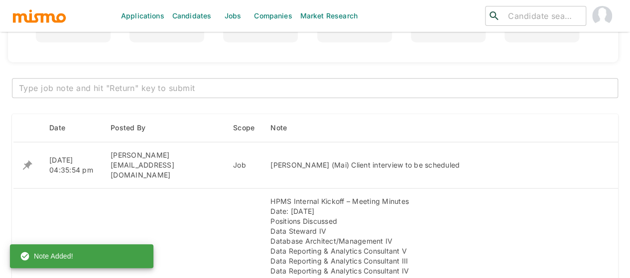
scroll to position [359, 0]
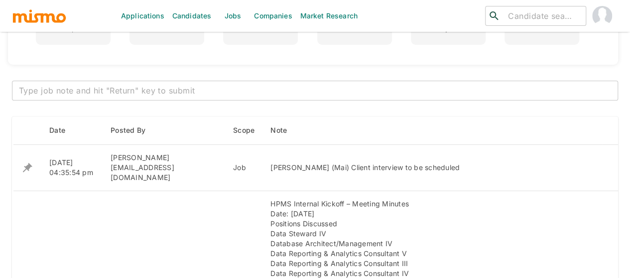
click at [128, 87] on textarea at bounding box center [315, 90] width 592 height 11
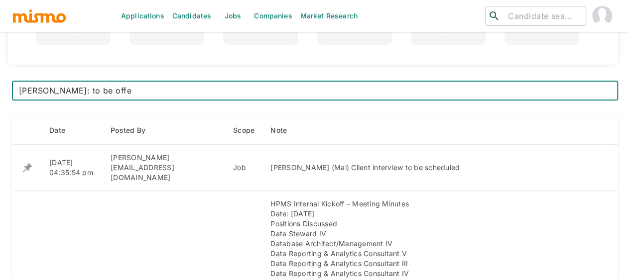
type textarea "[PERSON_NAME]: to be offer"
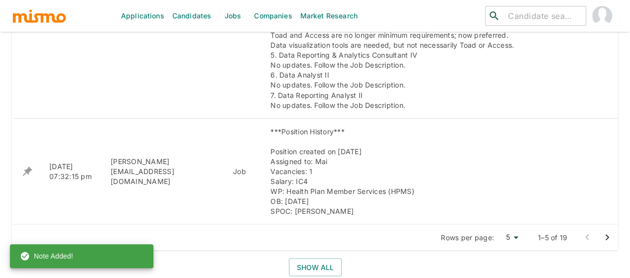
scroll to position [1006, 0]
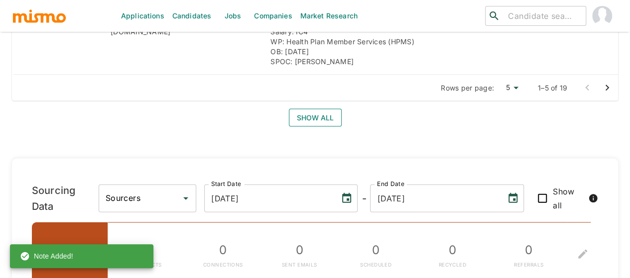
click at [315, 109] on button "Show all" at bounding box center [315, 118] width 53 height 18
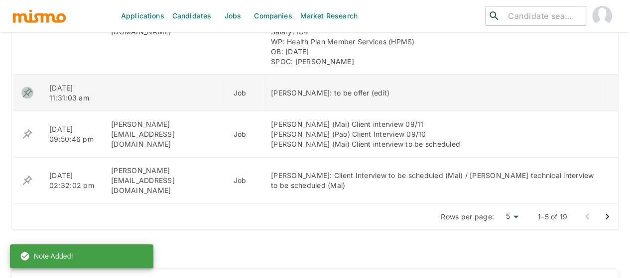
click at [27, 87] on icon "enhanced table" at bounding box center [27, 93] width 12 height 12
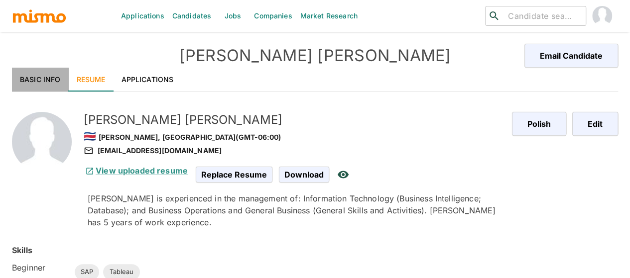
click at [37, 81] on link "Basic Info" at bounding box center [40, 80] width 57 height 24
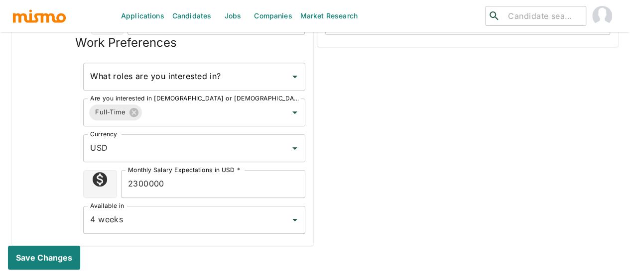
scroll to position [697, 0]
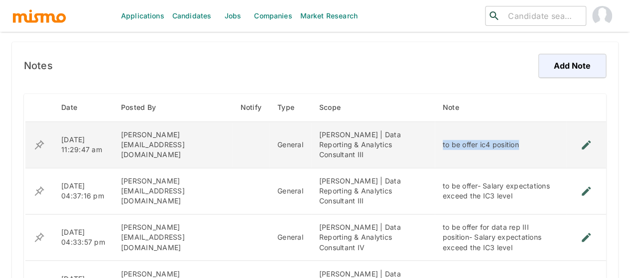
drag, startPoint x: 481, startPoint y: 140, endPoint x: 414, endPoint y: 140, distance: 66.8
click at [443, 140] on div "to be offer ic4 position" at bounding box center [501, 145] width 116 height 10
copy div "to be offer ic4 position"
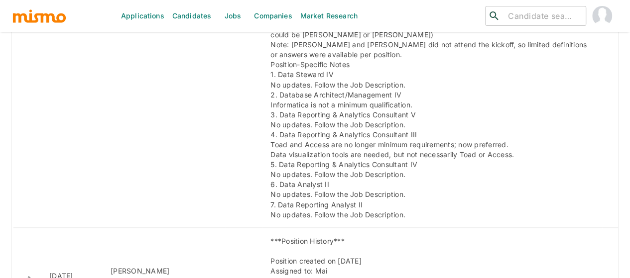
scroll to position [897, 0]
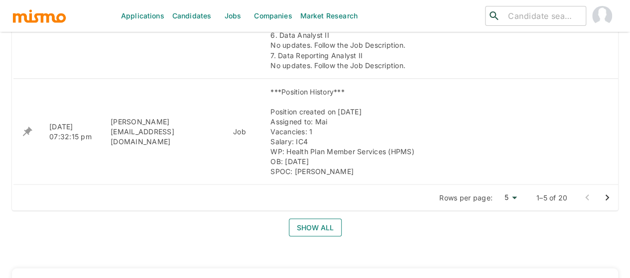
click at [313, 219] on button "Show all" at bounding box center [315, 228] width 53 height 18
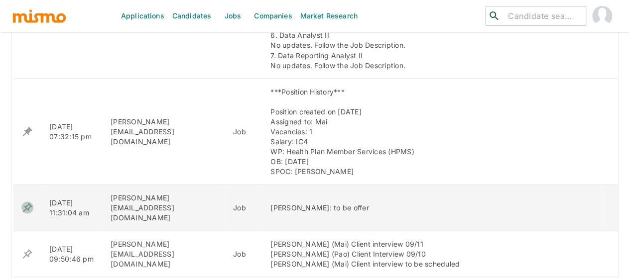
click at [27, 202] on icon "enhanced table" at bounding box center [27, 208] width 12 height 12
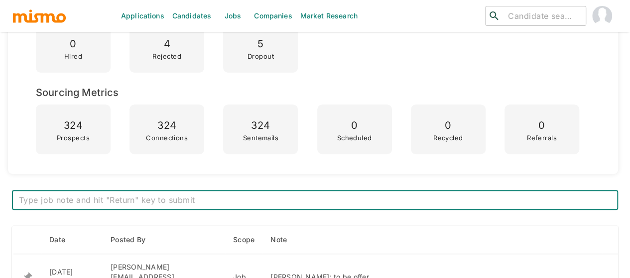
scroll to position [399, 0]
